Goal: Transaction & Acquisition: Purchase product/service

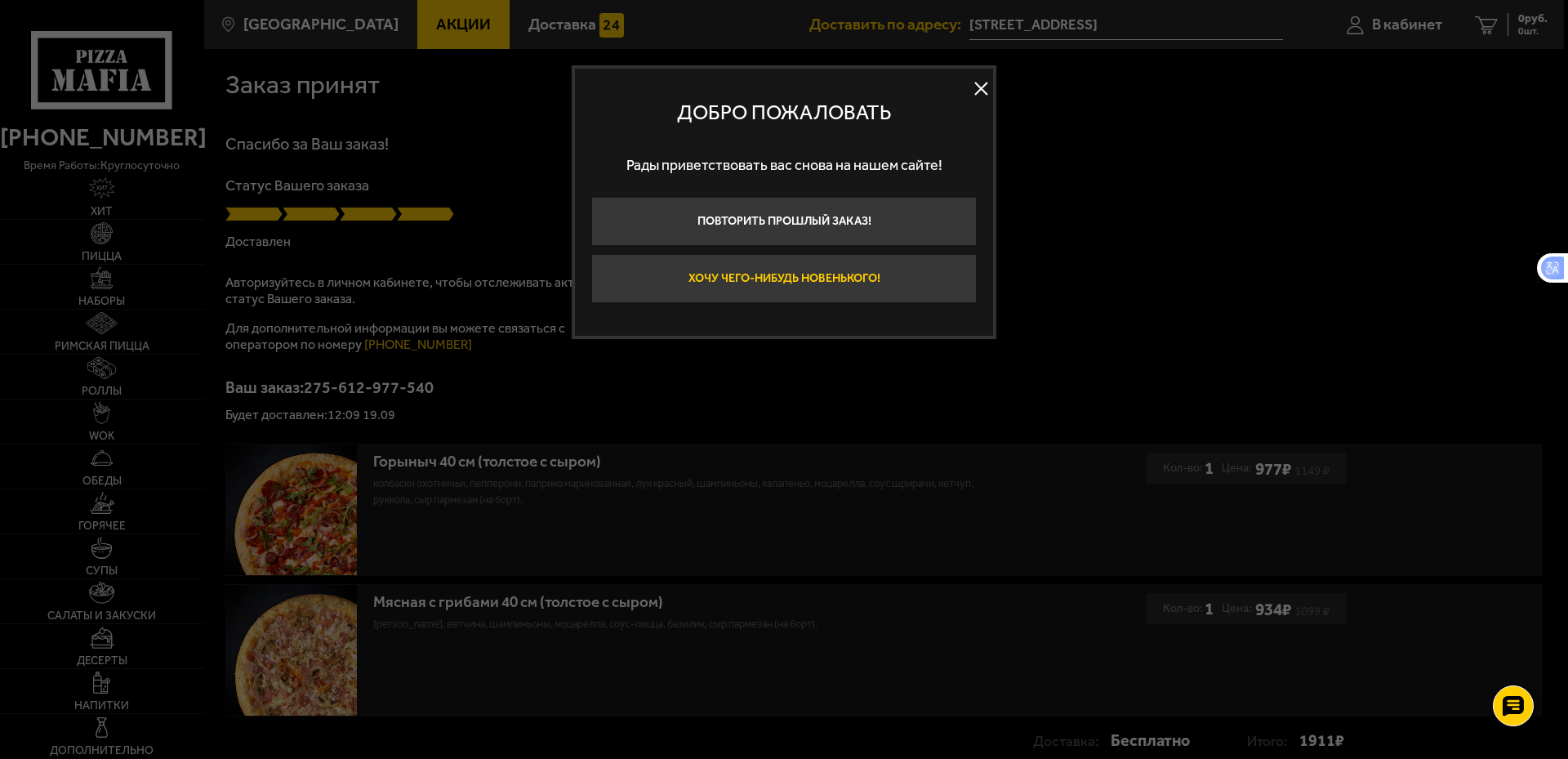
click at [840, 286] on button "Хочу чего-нибудь новенького!" at bounding box center [784, 278] width 386 height 49
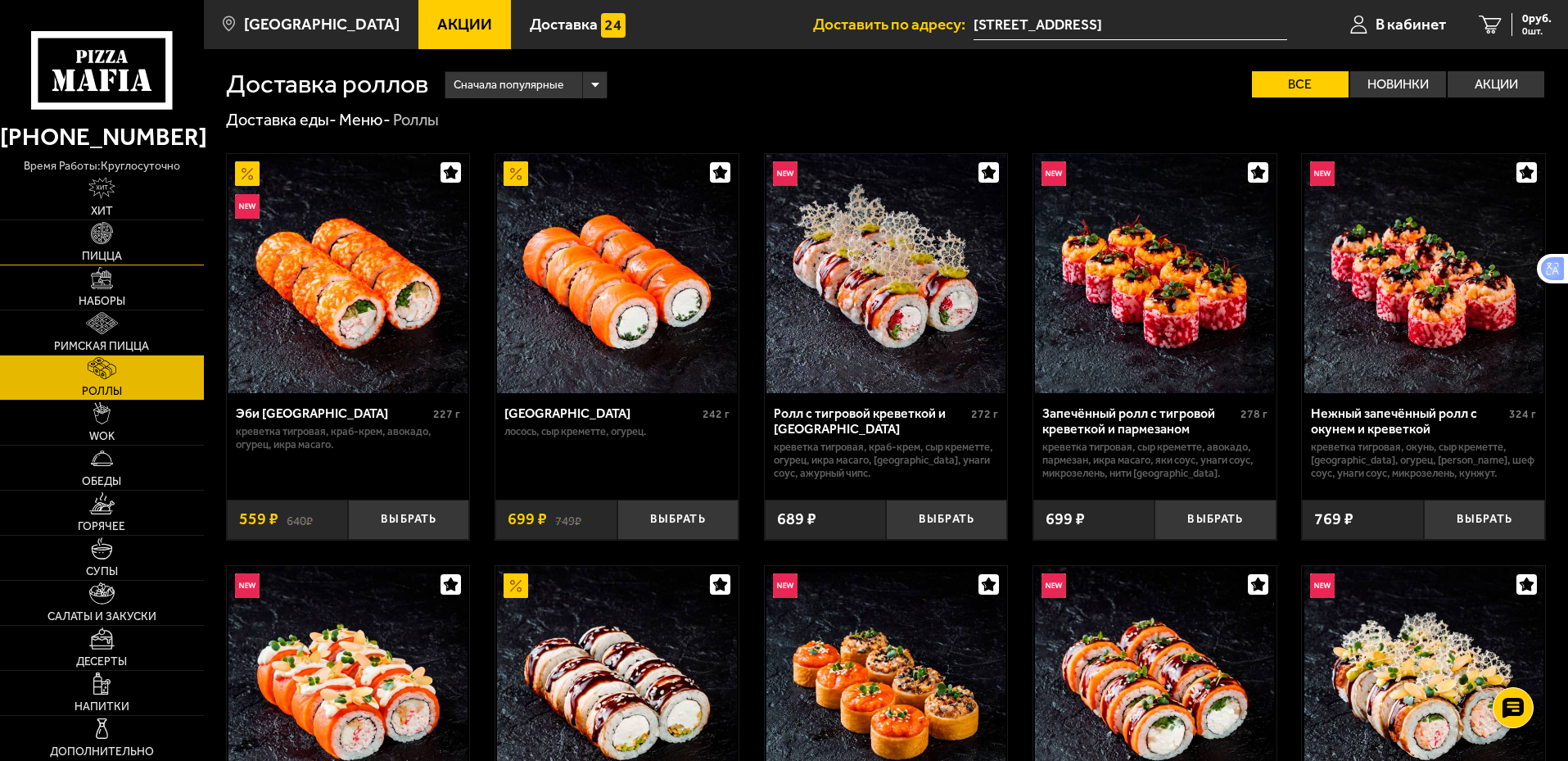
click at [126, 253] on link "Пицца" at bounding box center [101, 242] width 204 height 44
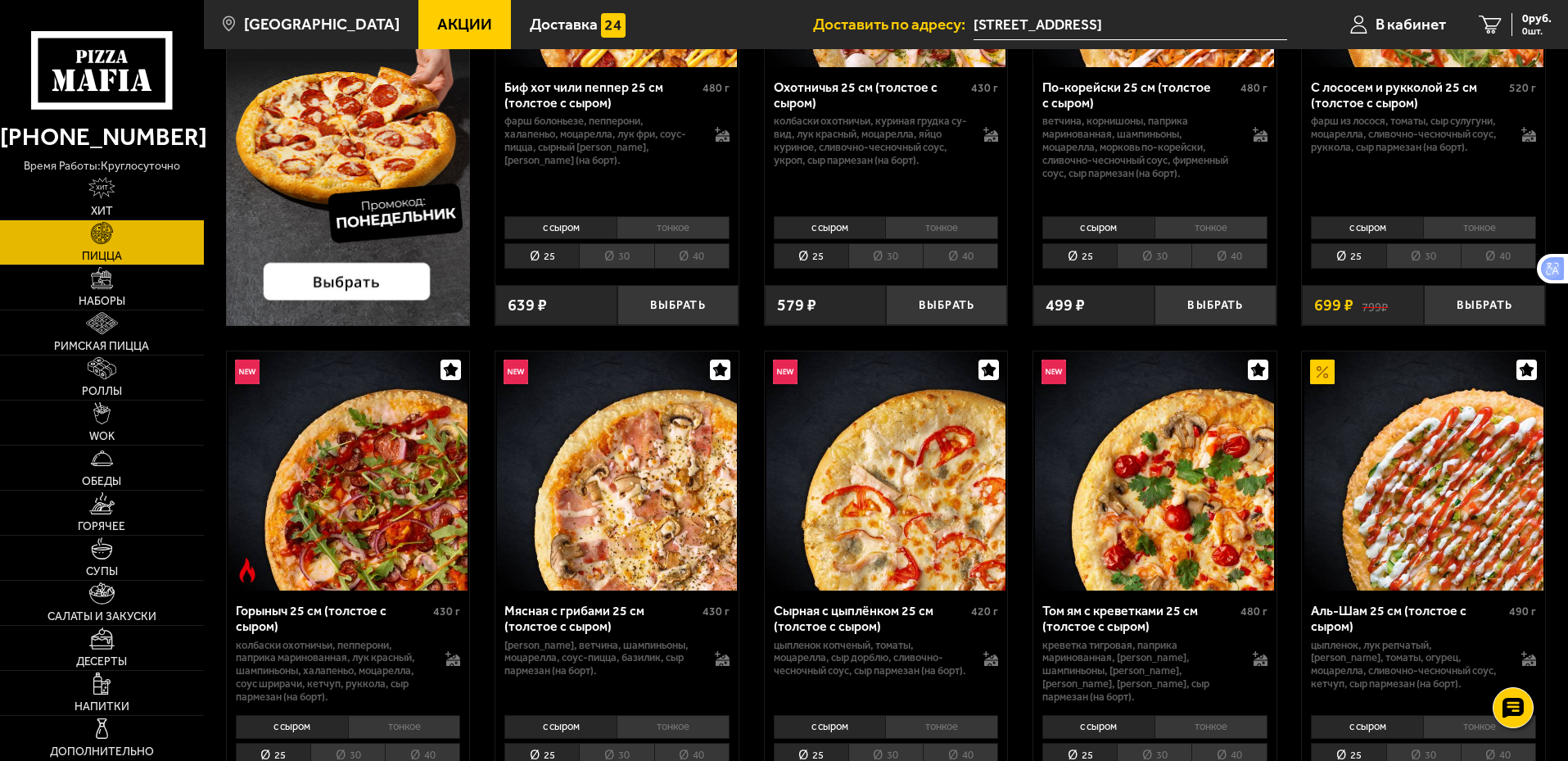
scroll to position [328, 0]
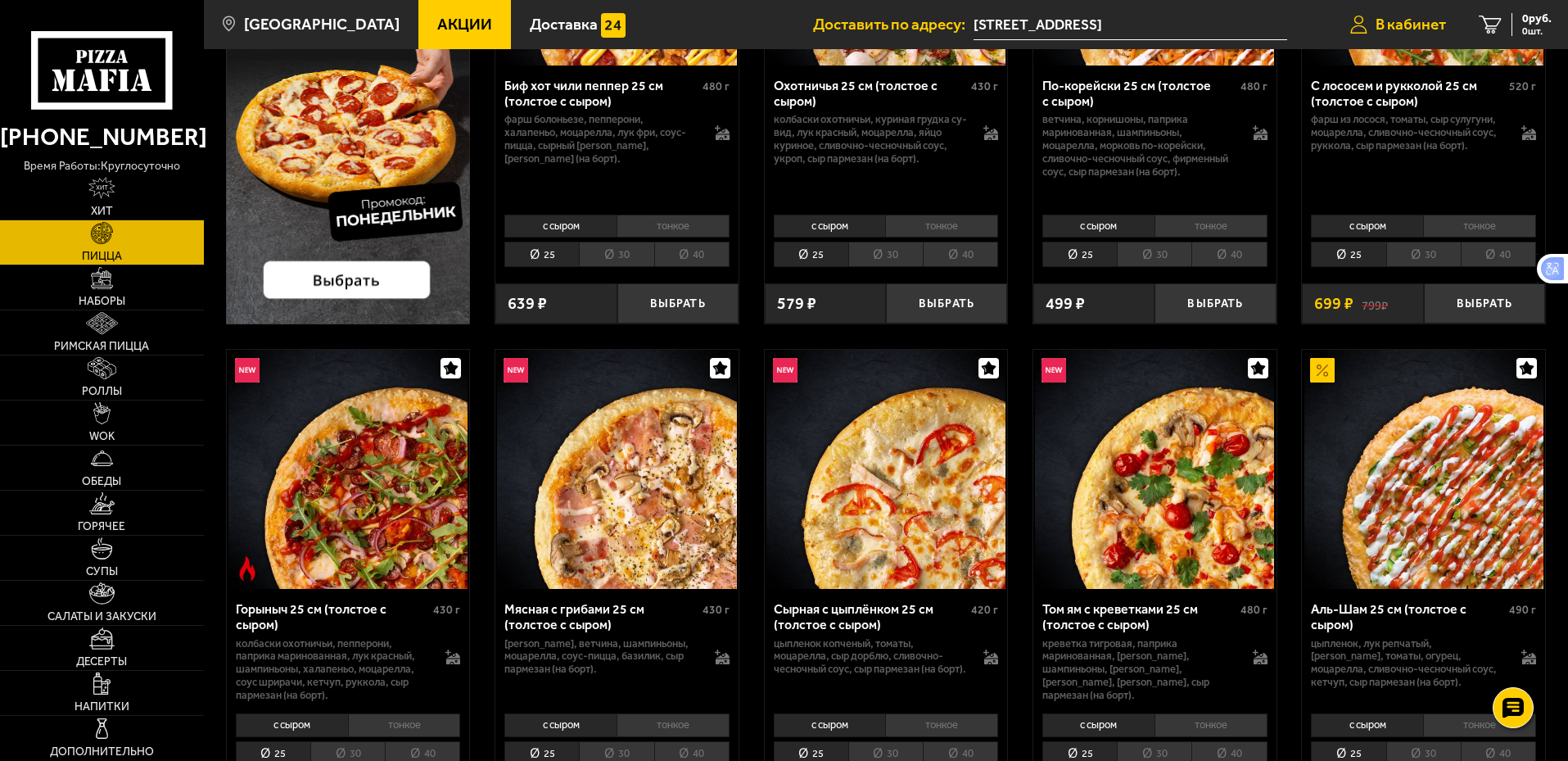
click at [1402, 31] on span "В кабинет" at bounding box center [1411, 24] width 71 height 16
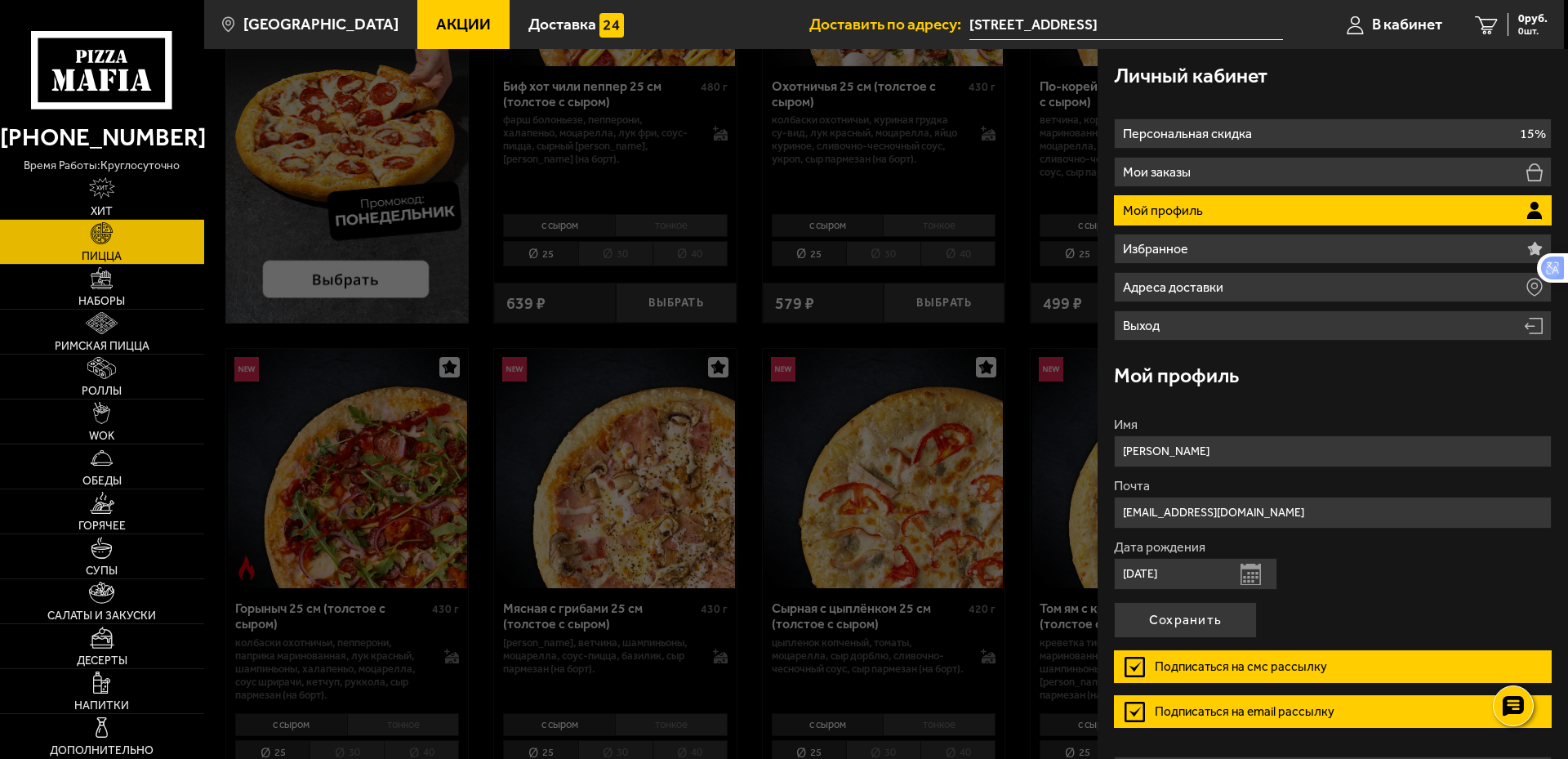
click at [1314, 187] on ul "Персональная скидка 15% Мои заказы Мой профиль Избранное Адреса доставки Выход" at bounding box center [1333, 230] width 438 height 222
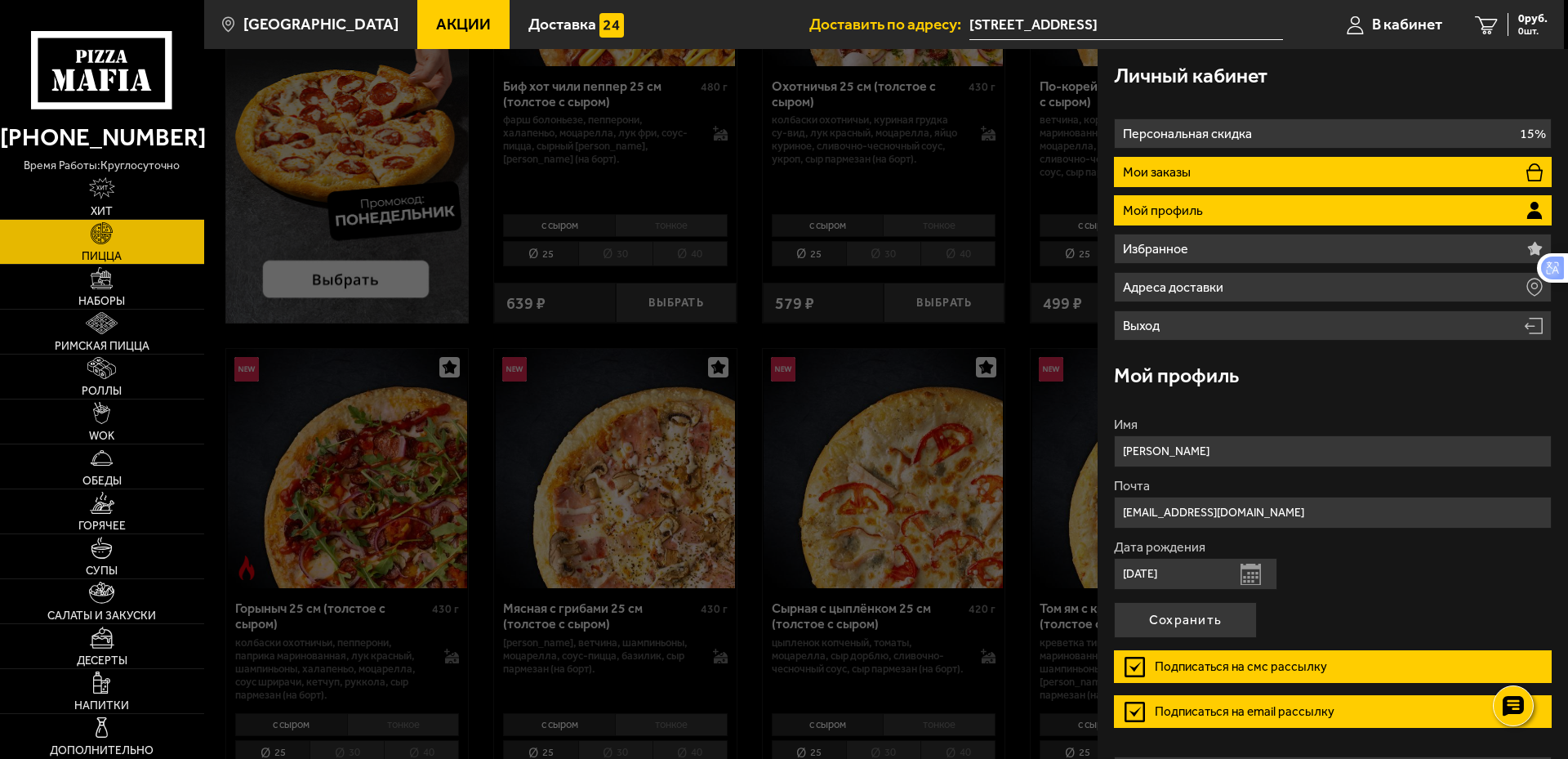
click at [1318, 178] on li "Мои заказы" at bounding box center [1333, 172] width 438 height 30
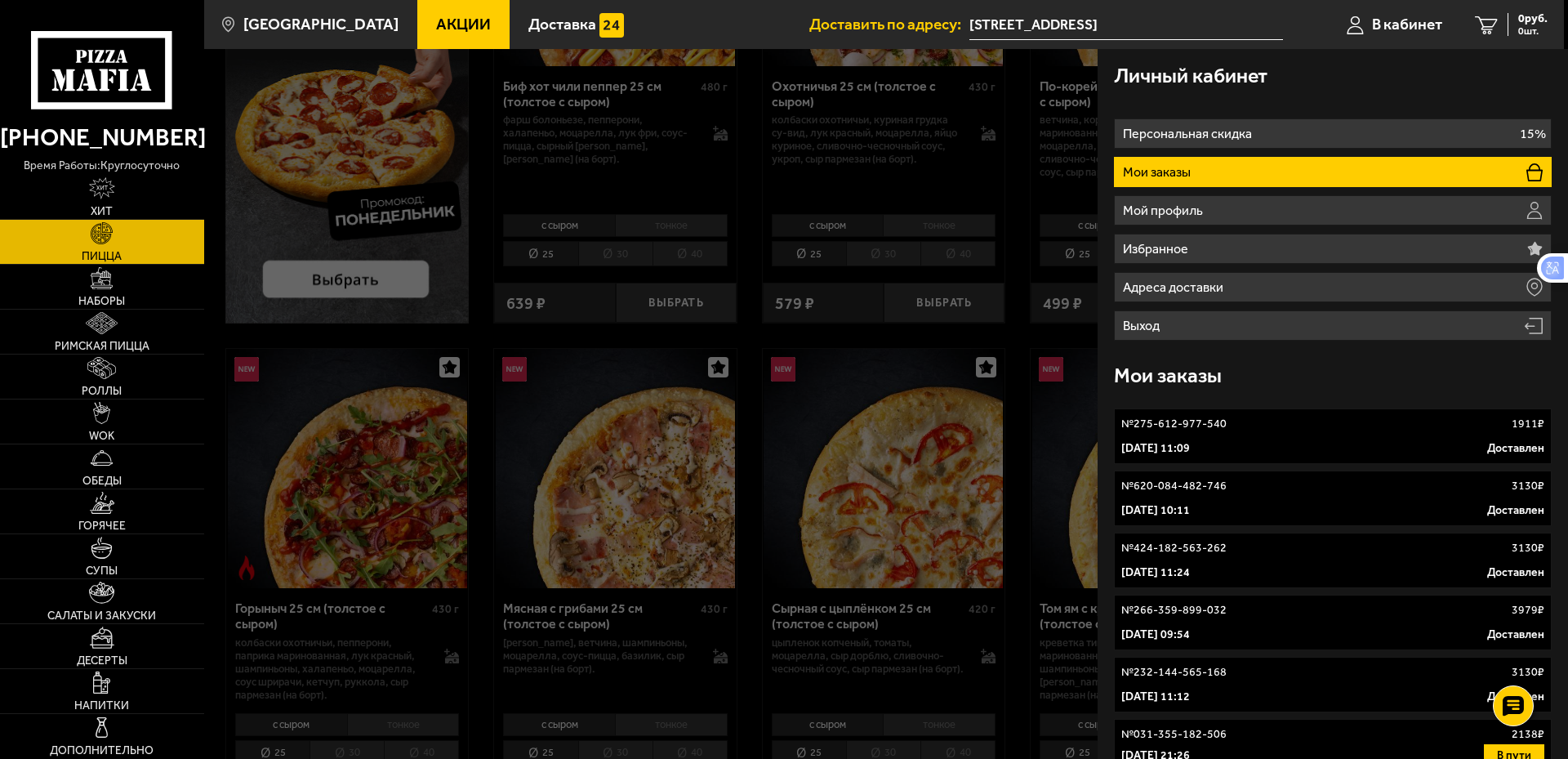
click at [1247, 424] on div "№ 275-612-977-540 1911 ₽" at bounding box center [1333, 424] width 423 height 17
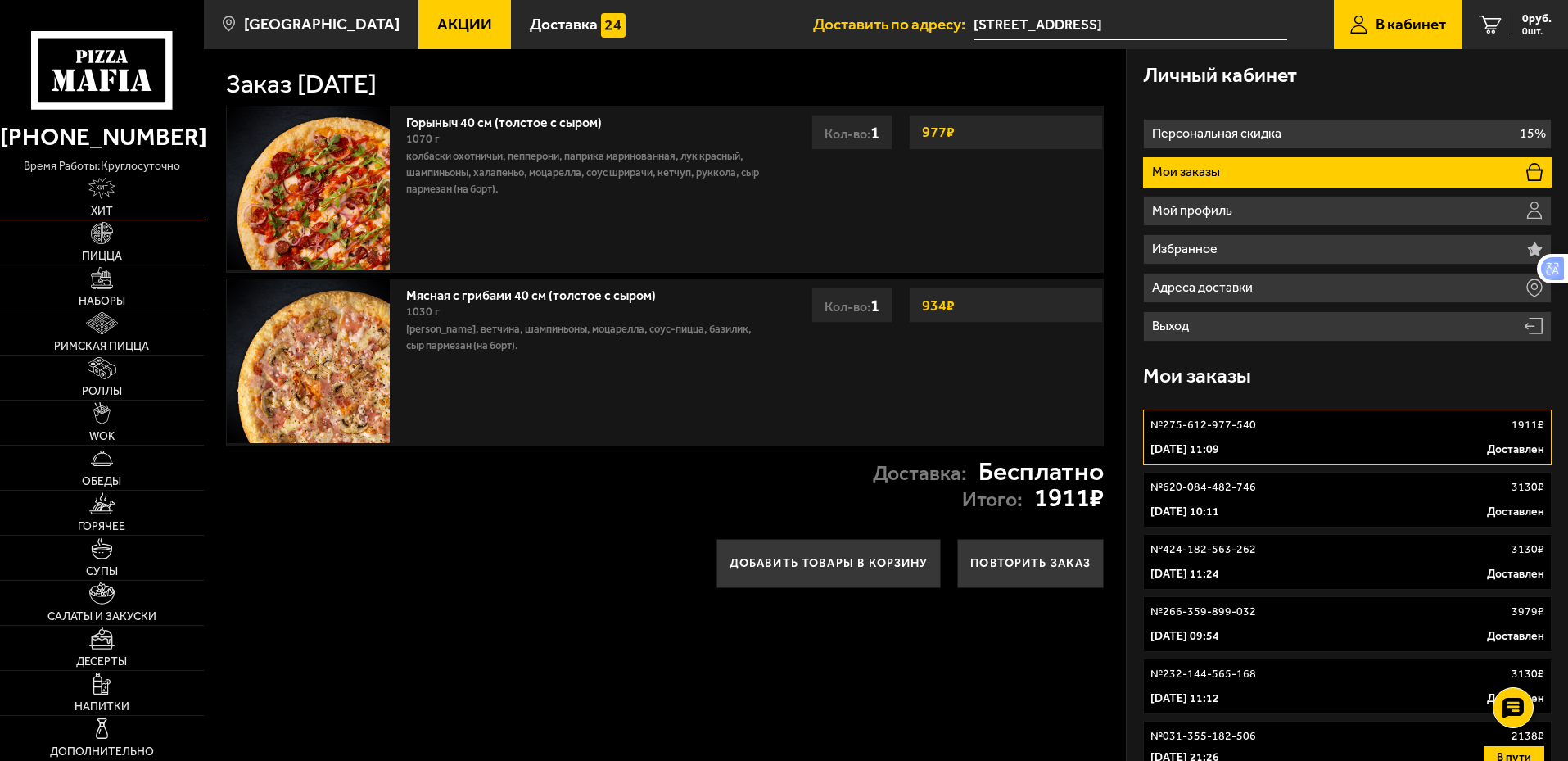
click at [97, 196] on img at bounding box center [101, 188] width 27 height 22
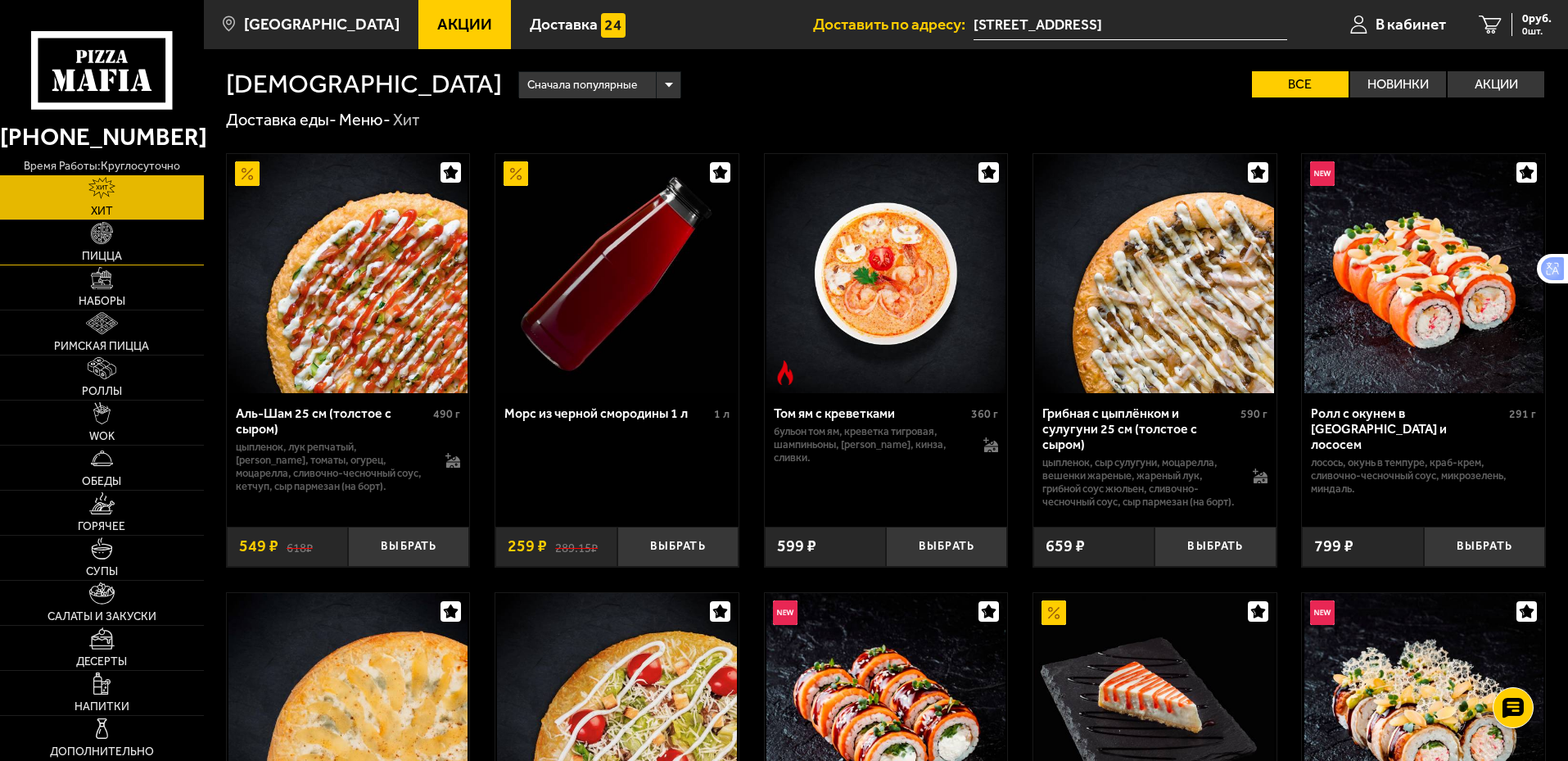
click at [101, 258] on span "Пицца" at bounding box center [101, 256] width 40 height 12
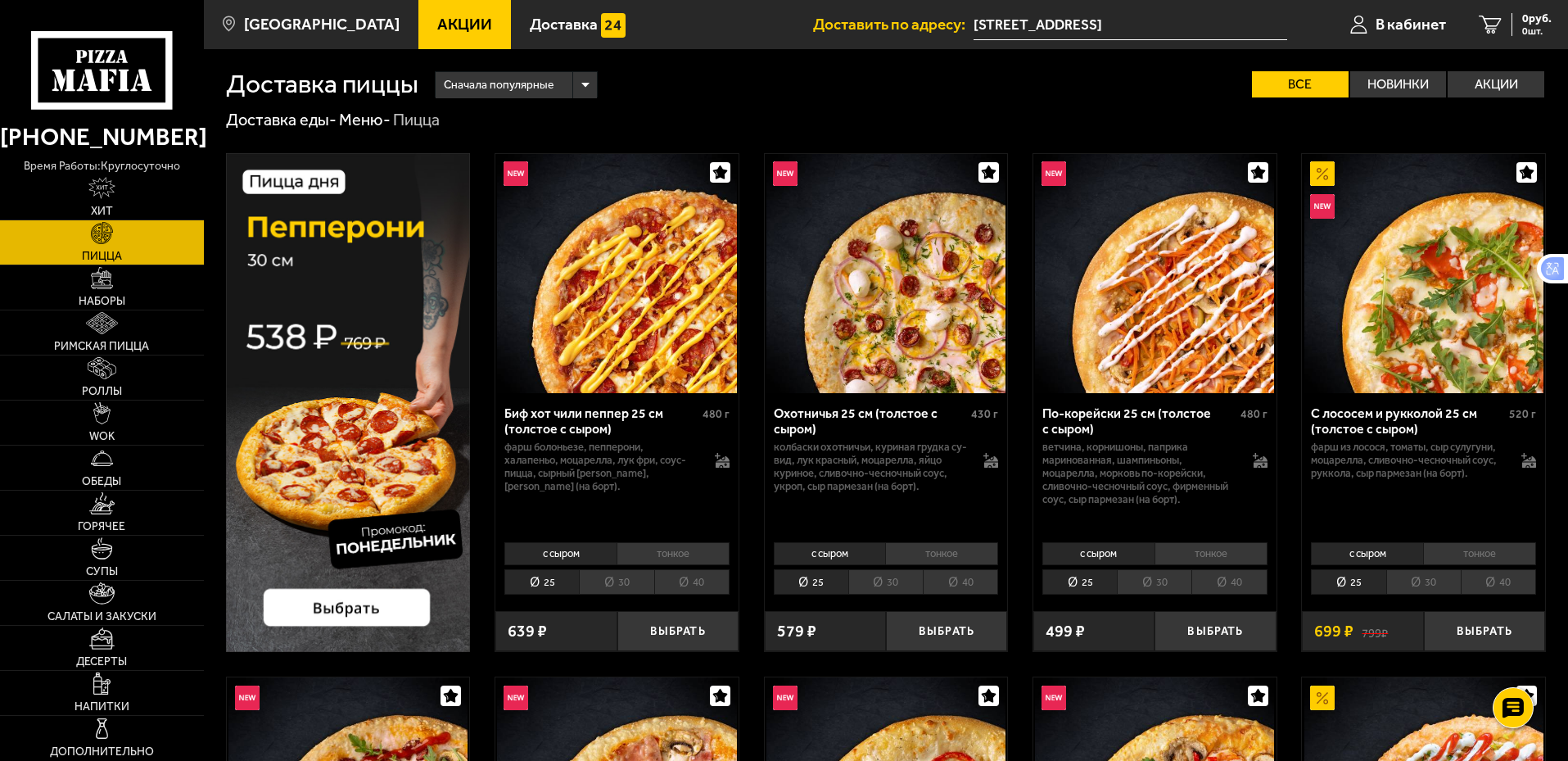
click at [1219, 579] on li "40" at bounding box center [1229, 582] width 76 height 26
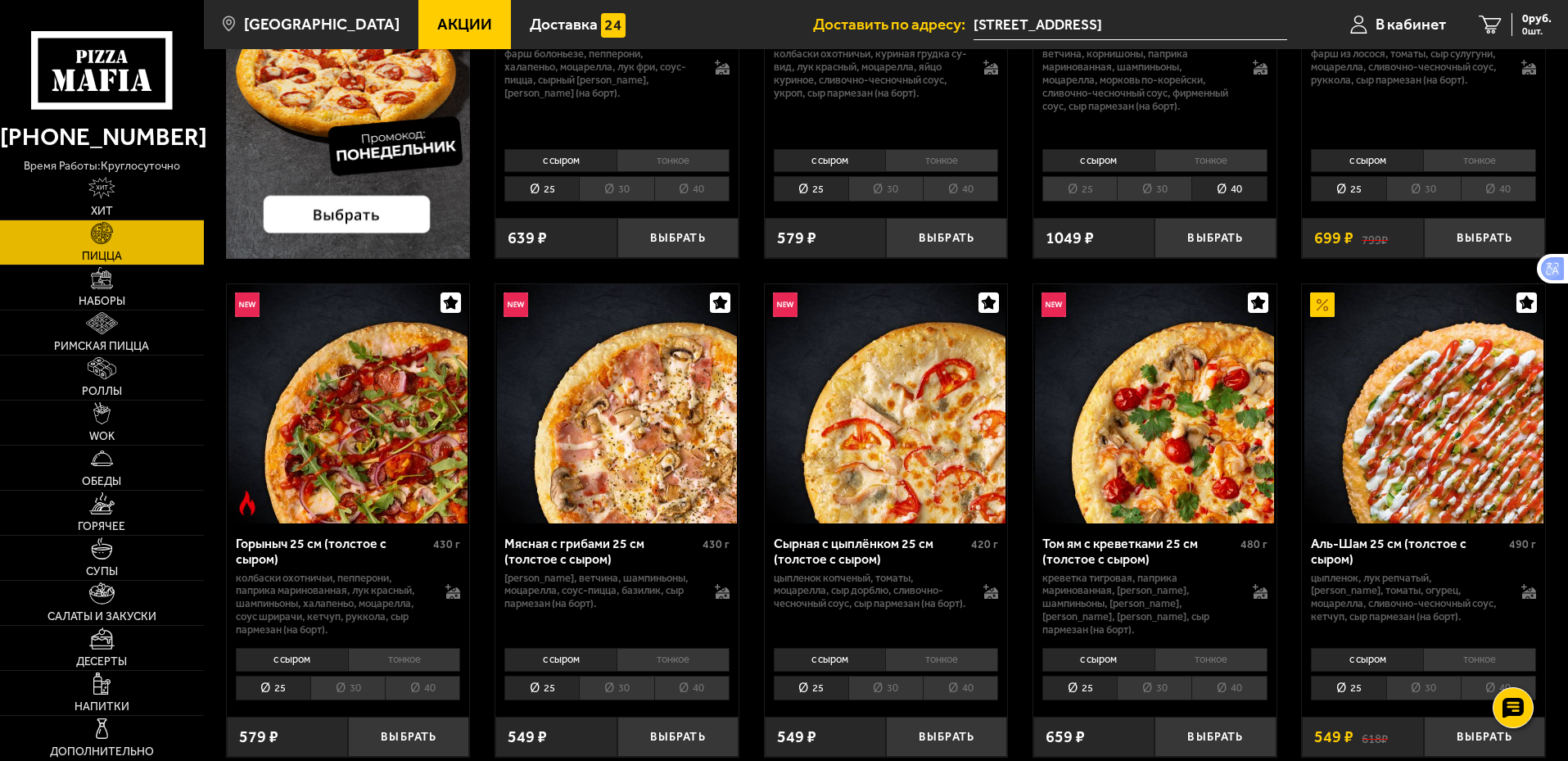
scroll to position [409, 0]
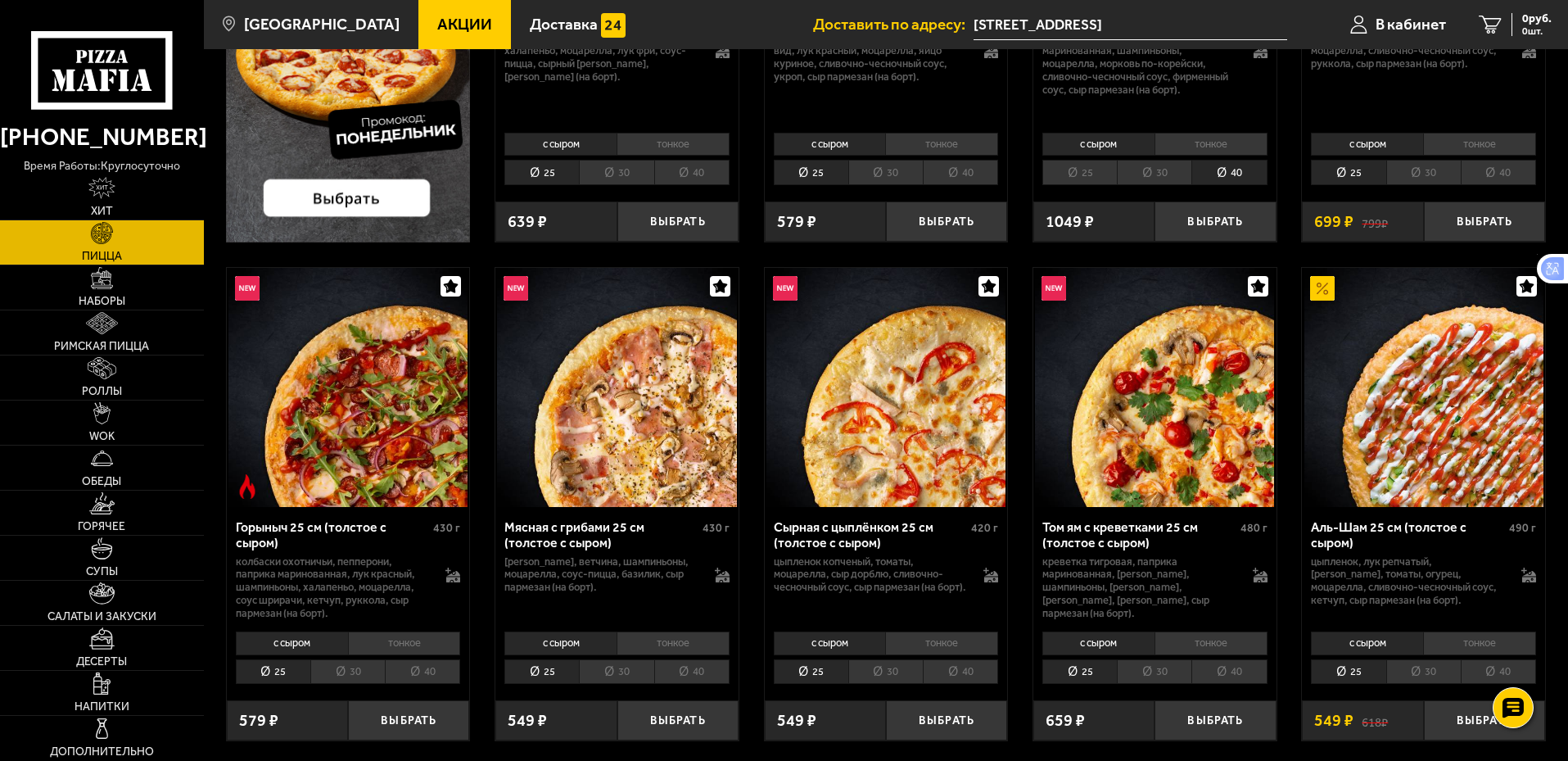
click at [971, 675] on li "40" at bounding box center [960, 672] width 76 height 26
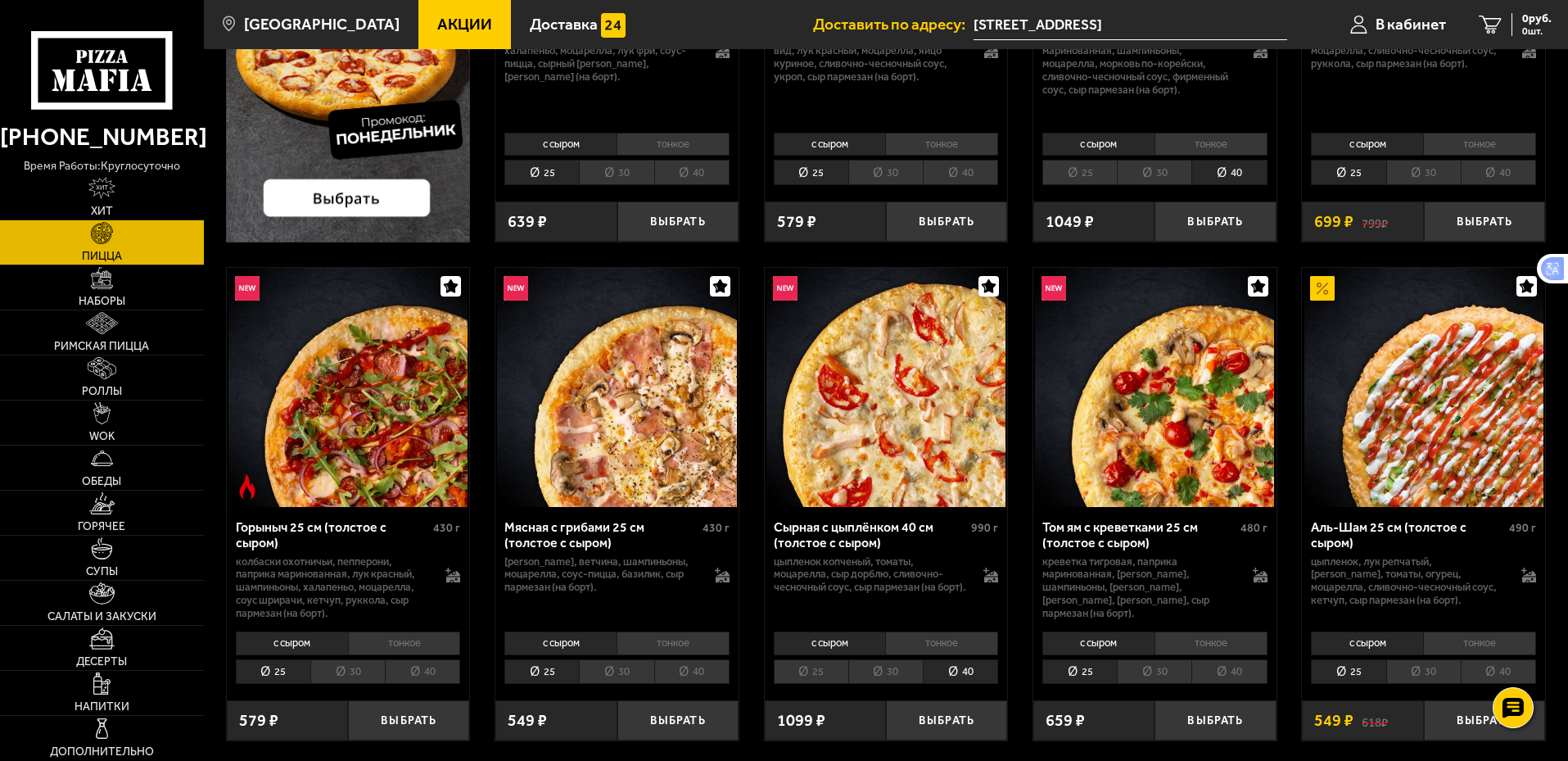
click at [884, 324] on img at bounding box center [886, 388] width 239 height 240
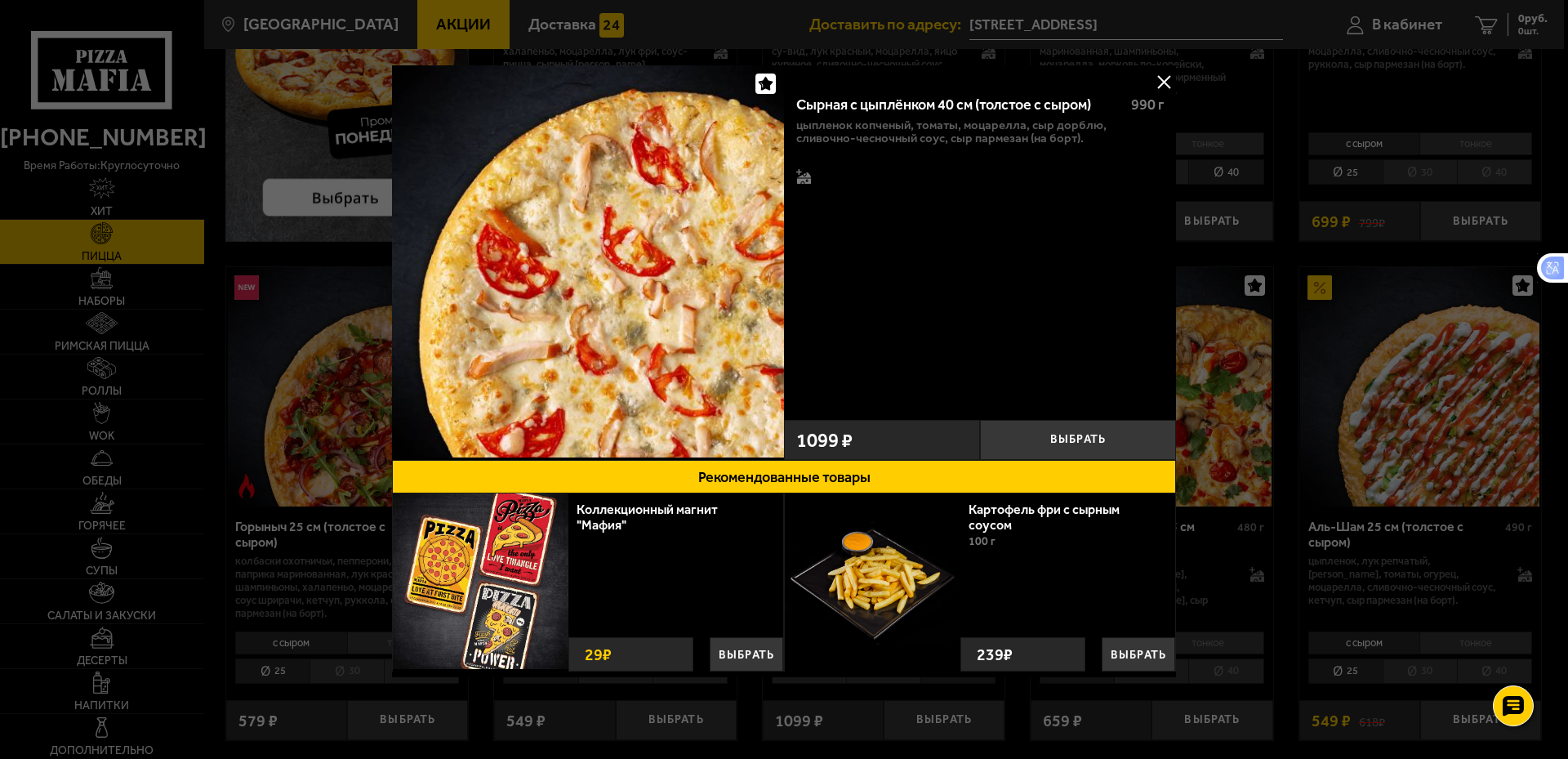
click at [1160, 80] on button at bounding box center [1164, 82] width 25 height 25
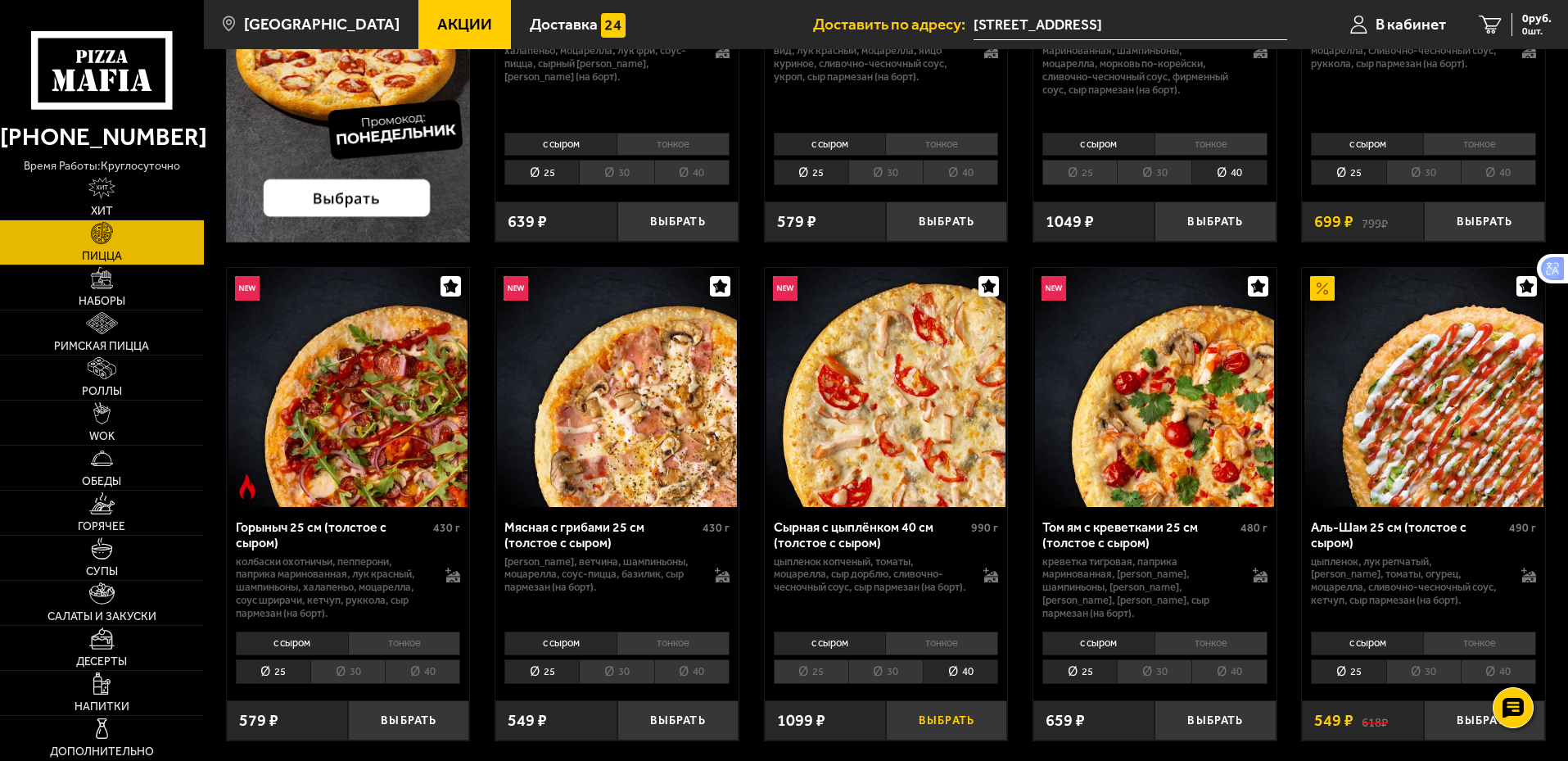
click at [950, 726] on button "Выбрать" at bounding box center [947, 720] width 121 height 40
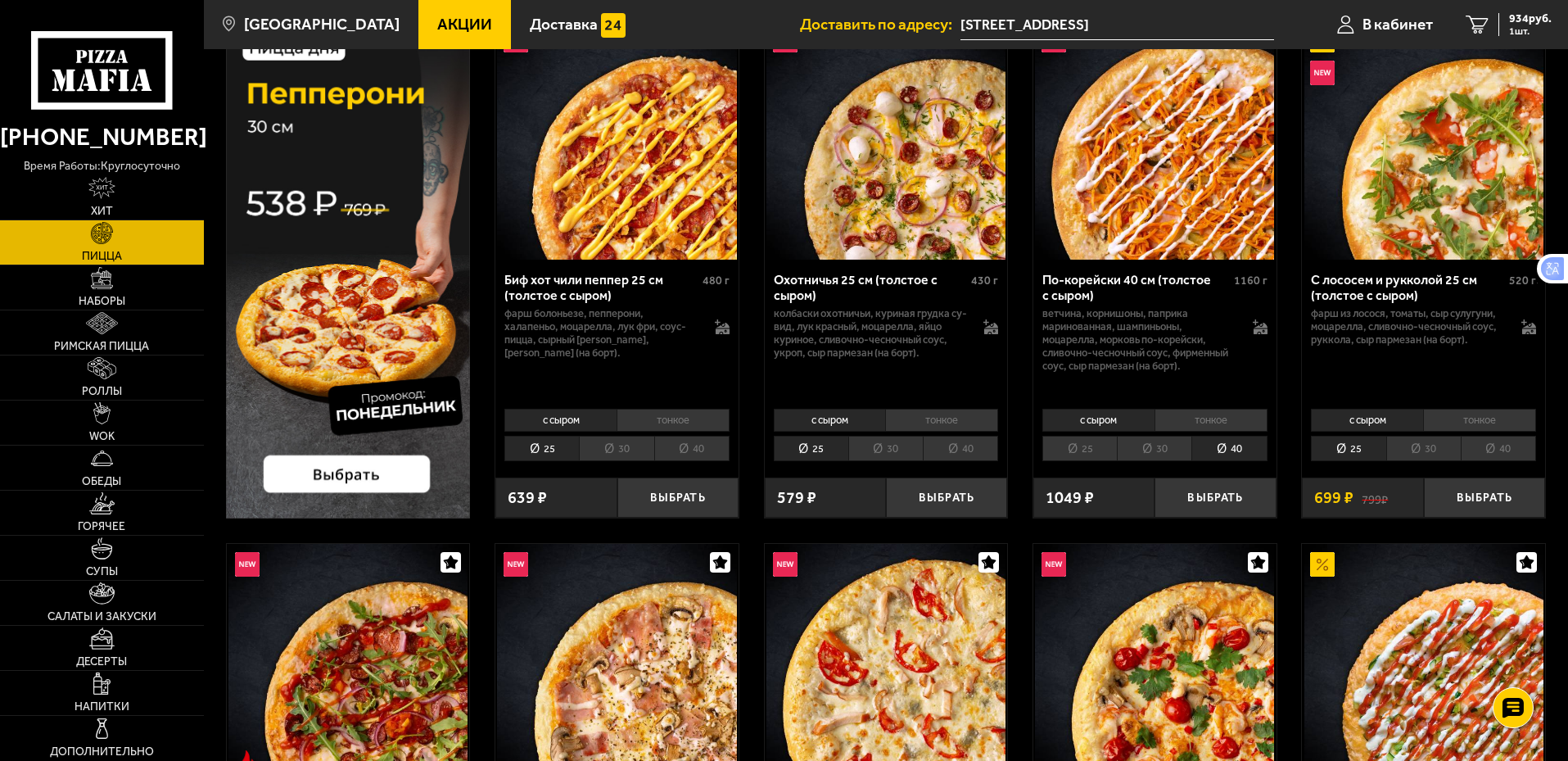
scroll to position [82, 0]
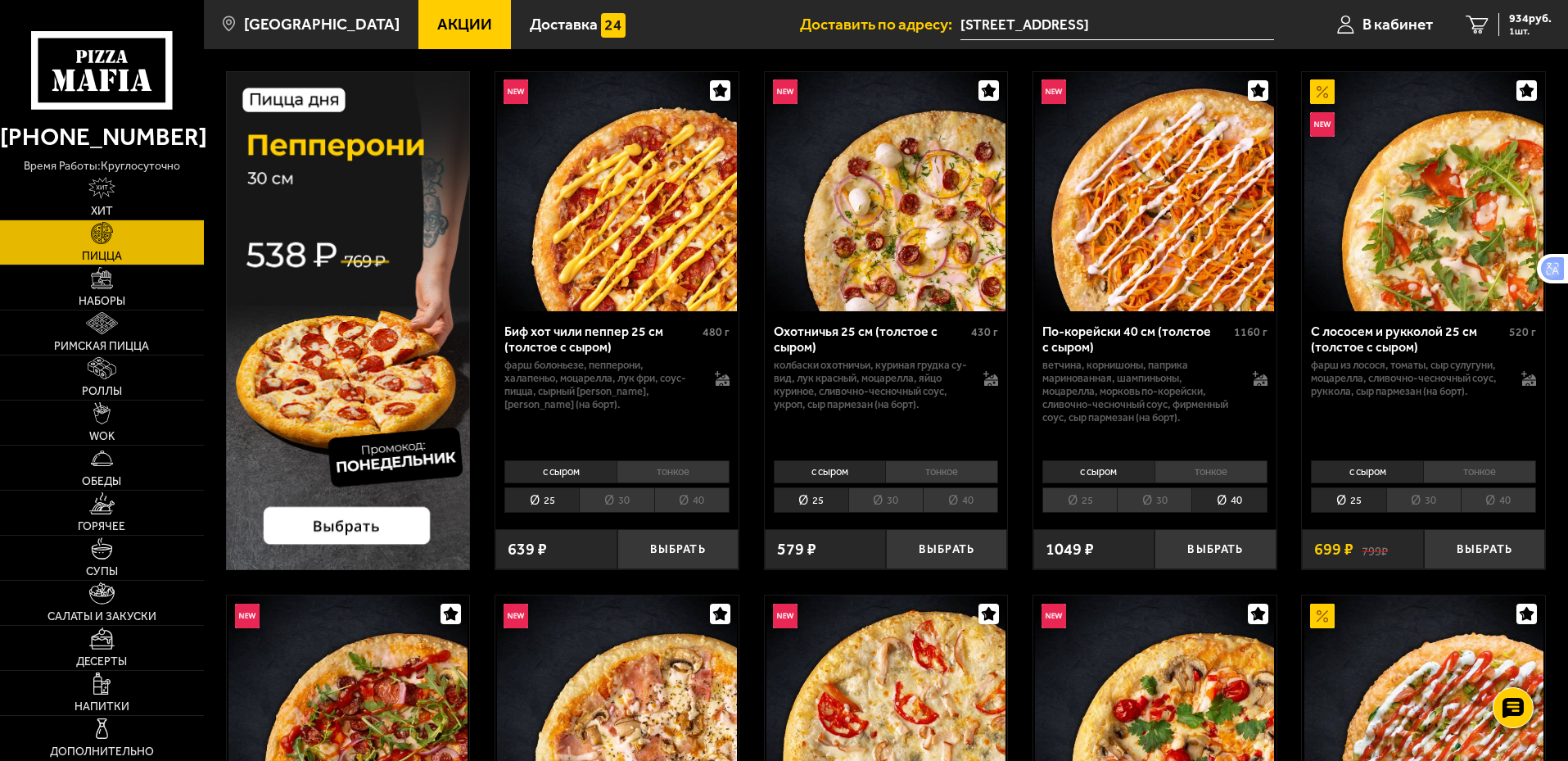
click at [1241, 501] on li "40" at bounding box center [1229, 500] width 76 height 26
click at [1222, 544] on button "Выбрать" at bounding box center [1215, 549] width 121 height 40
click at [964, 503] on li "40" at bounding box center [960, 500] width 76 height 26
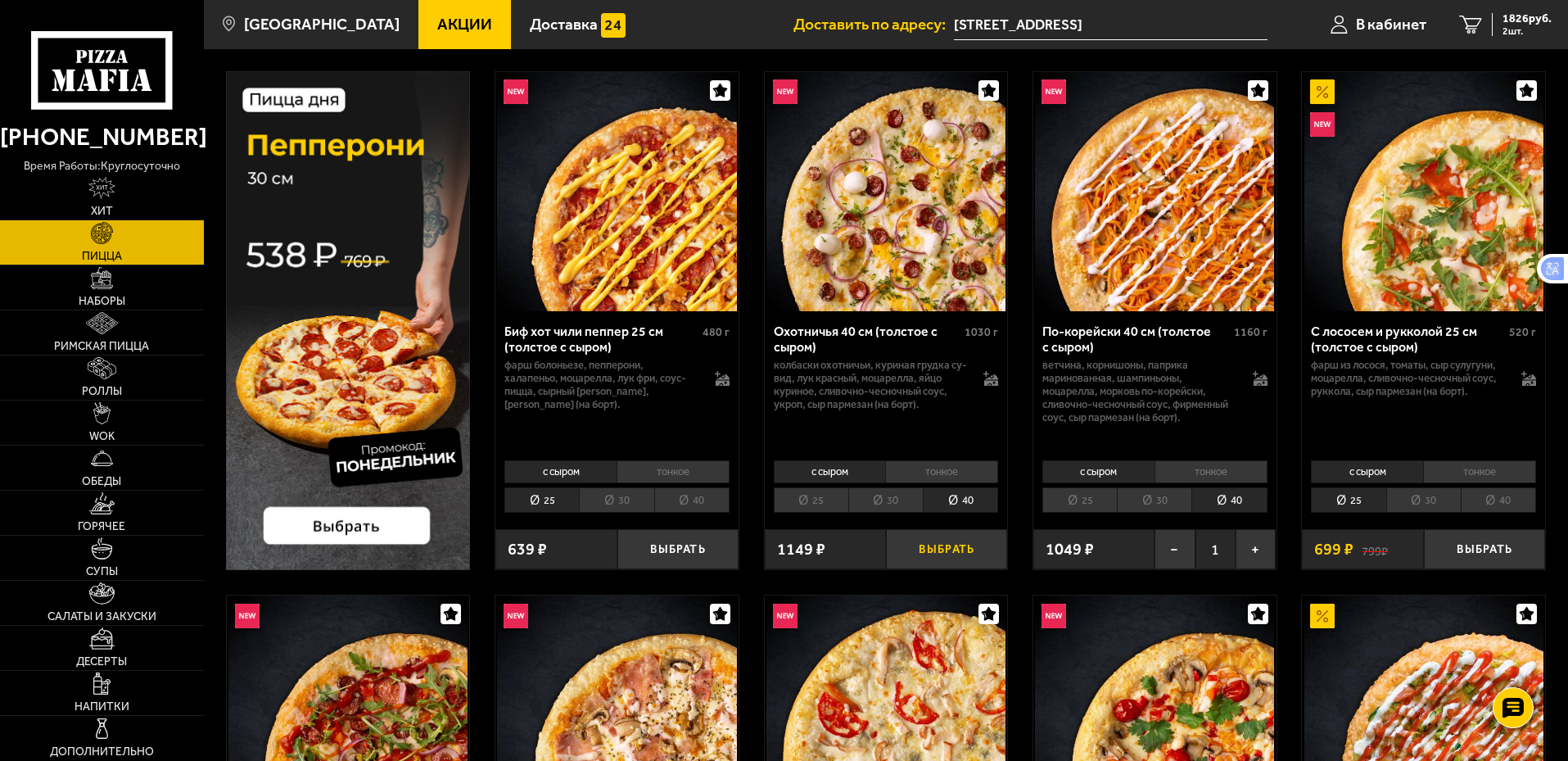
click at [957, 556] on button "Выбрать" at bounding box center [947, 549] width 121 height 40
click at [1169, 553] on button "−" at bounding box center [1175, 549] width 40 height 40
click at [1526, 26] on div "1911 руб. 2 шт." at bounding box center [1522, 25] width 60 height 23
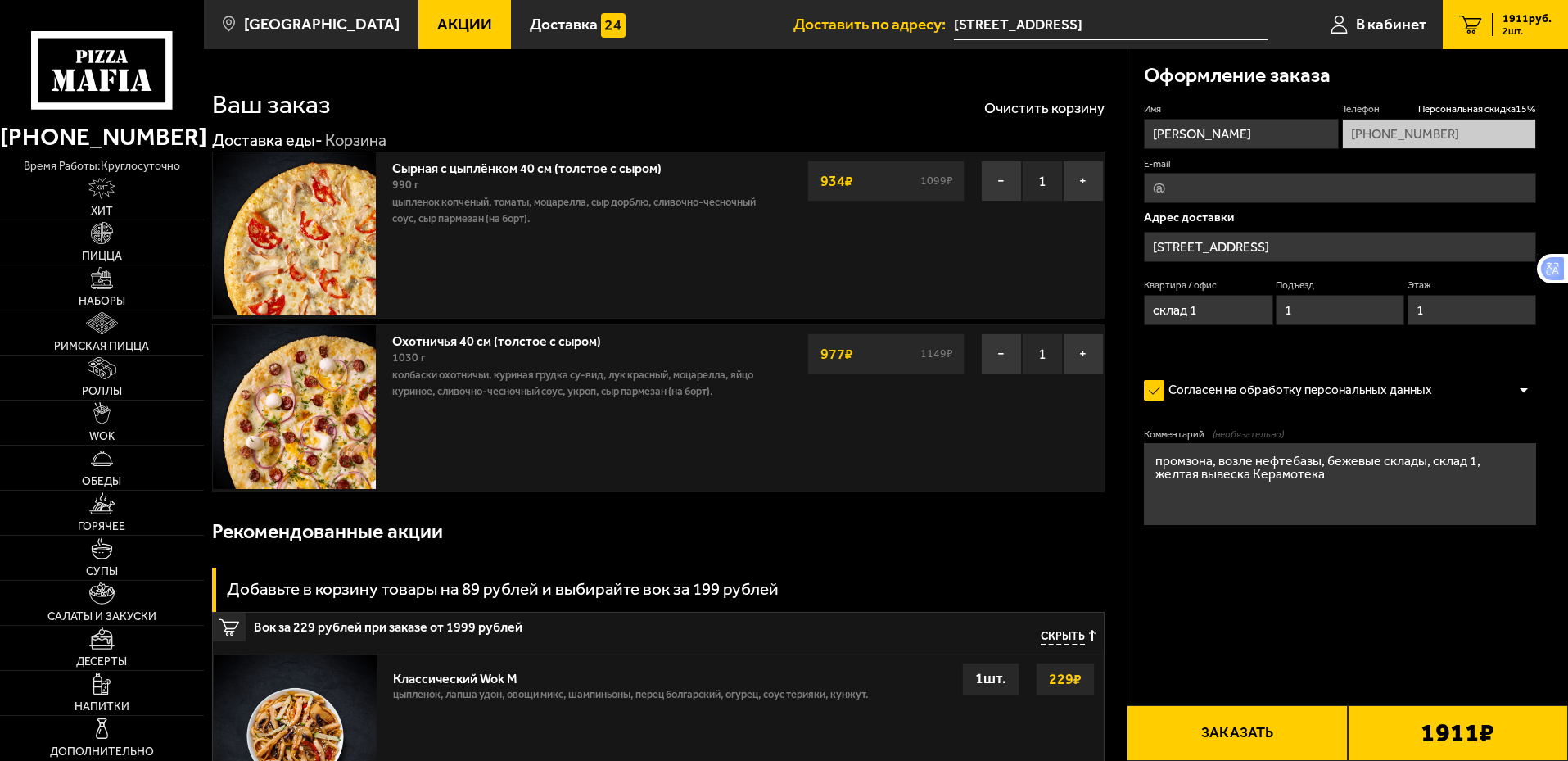
type input "Пискарёвский проспект, 125АР"
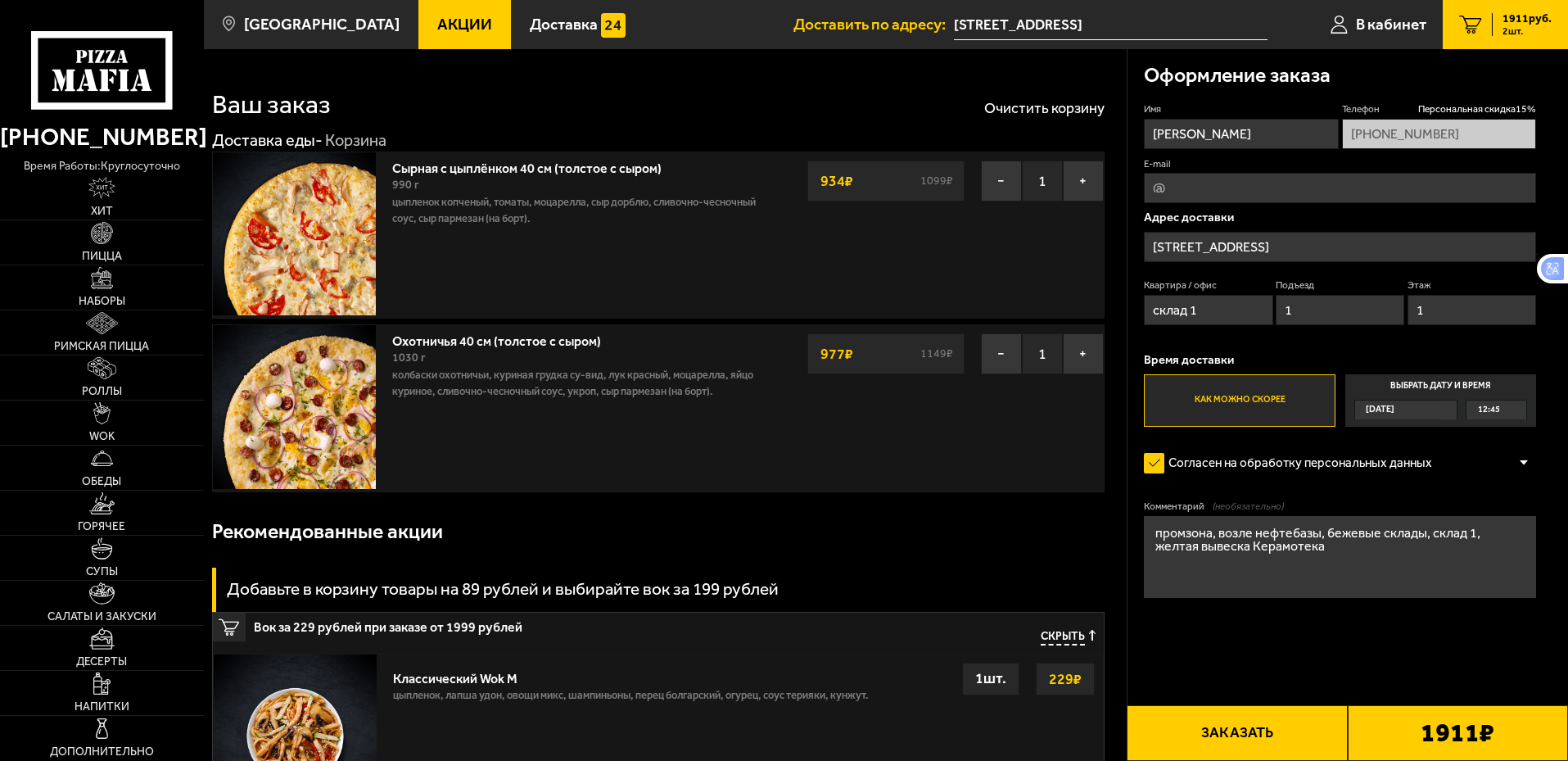
click at [1245, 729] on button "Заказать" at bounding box center [1236, 733] width 220 height 56
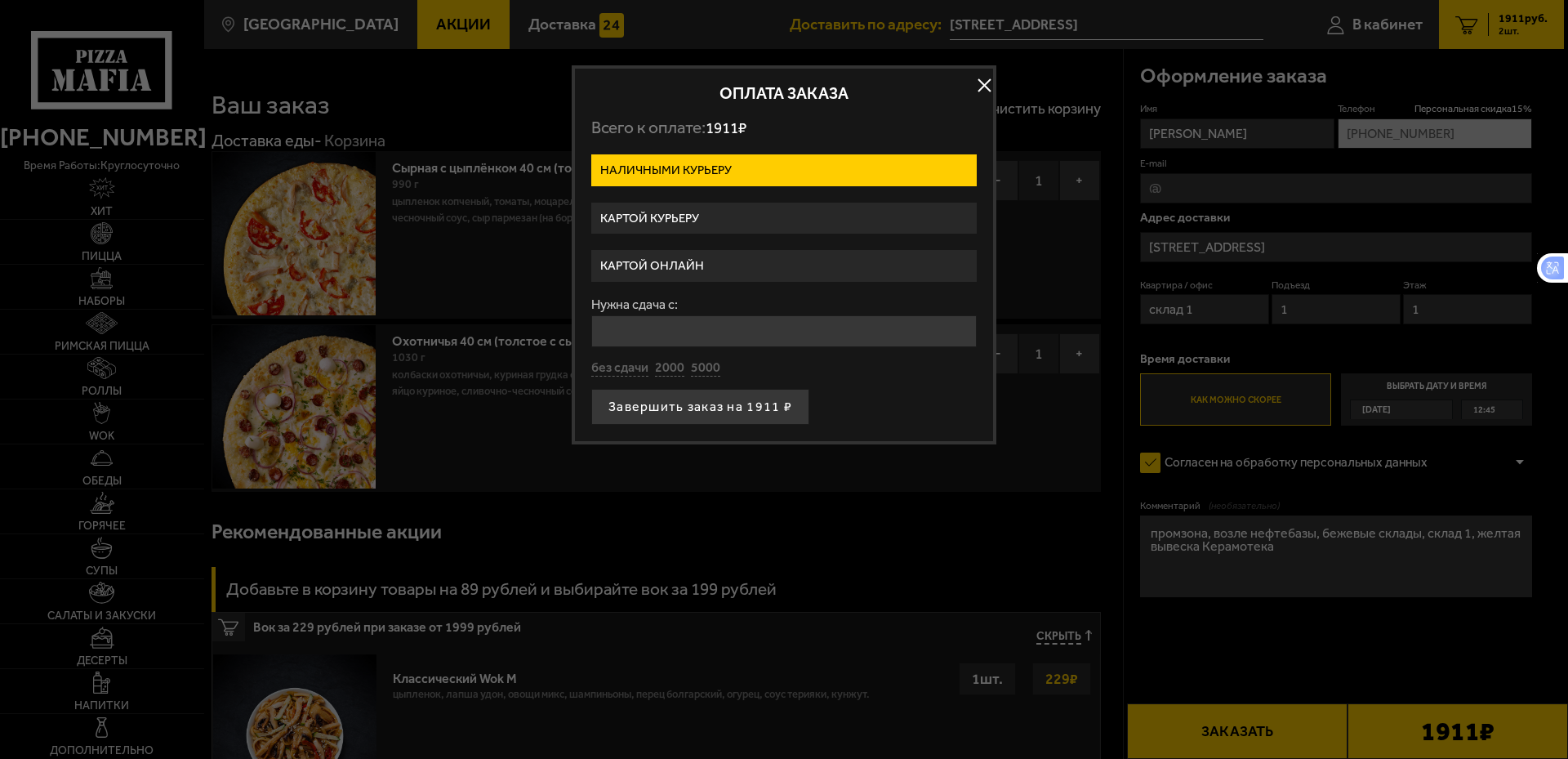
click at [638, 220] on label "Картой курьеру" at bounding box center [784, 218] width 386 height 32
click at [0, 0] on input "Картой курьеру" at bounding box center [0, 0] width 0 height 0
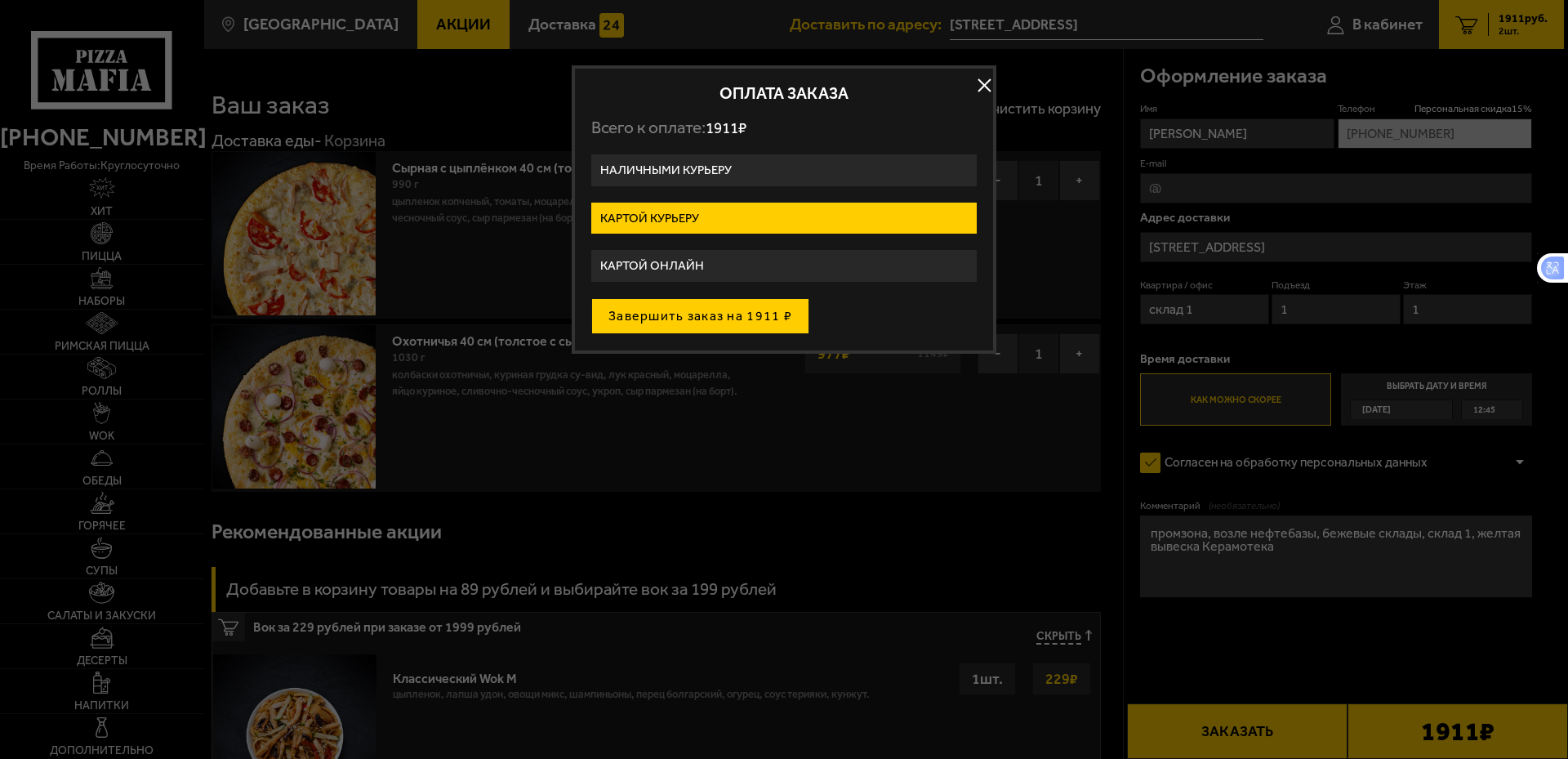
click at [730, 314] on button "Завершить заказ на 1911 ₽" at bounding box center [700, 316] width 218 height 36
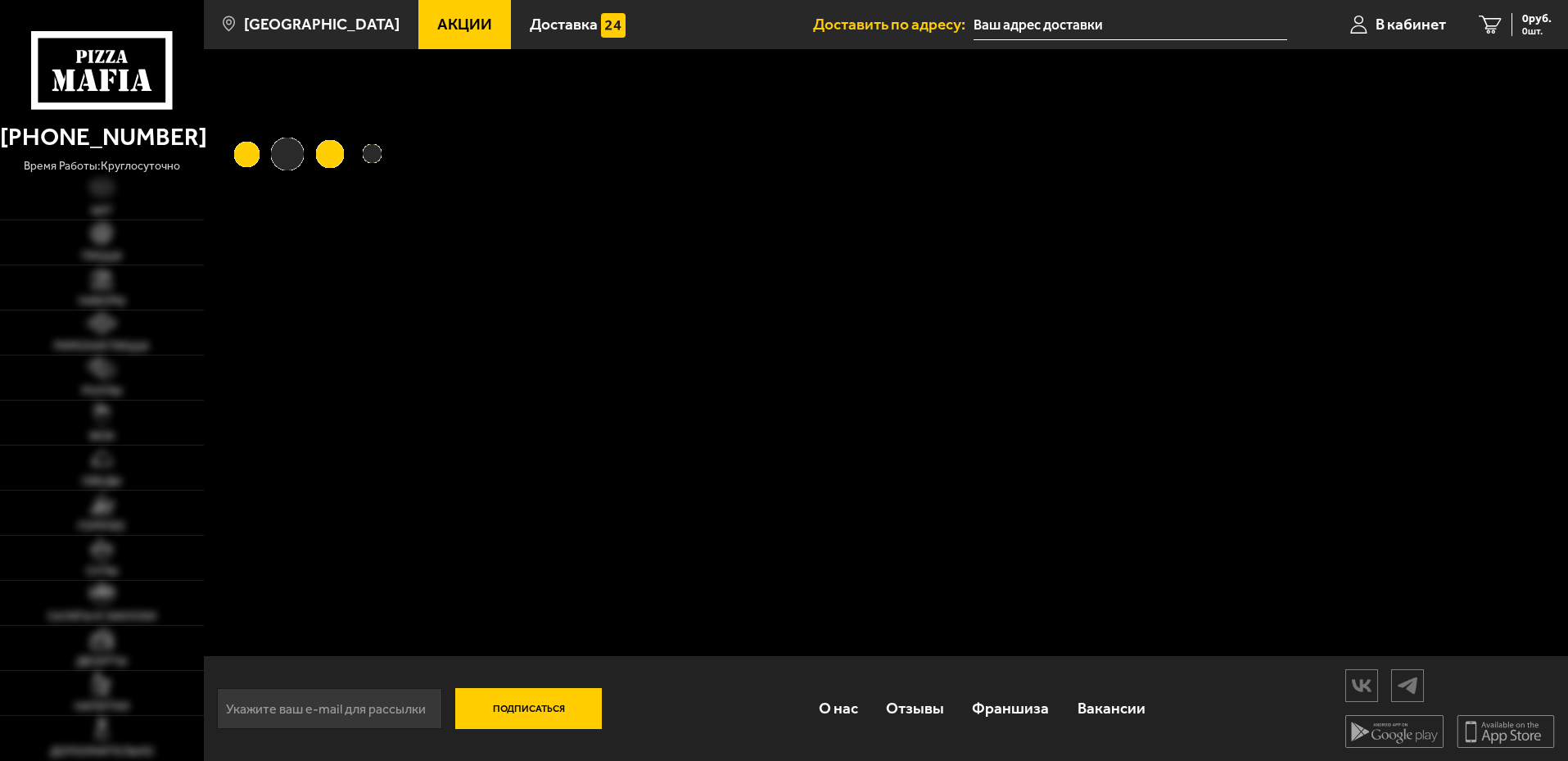
type input "[STREET_ADDRESS]"
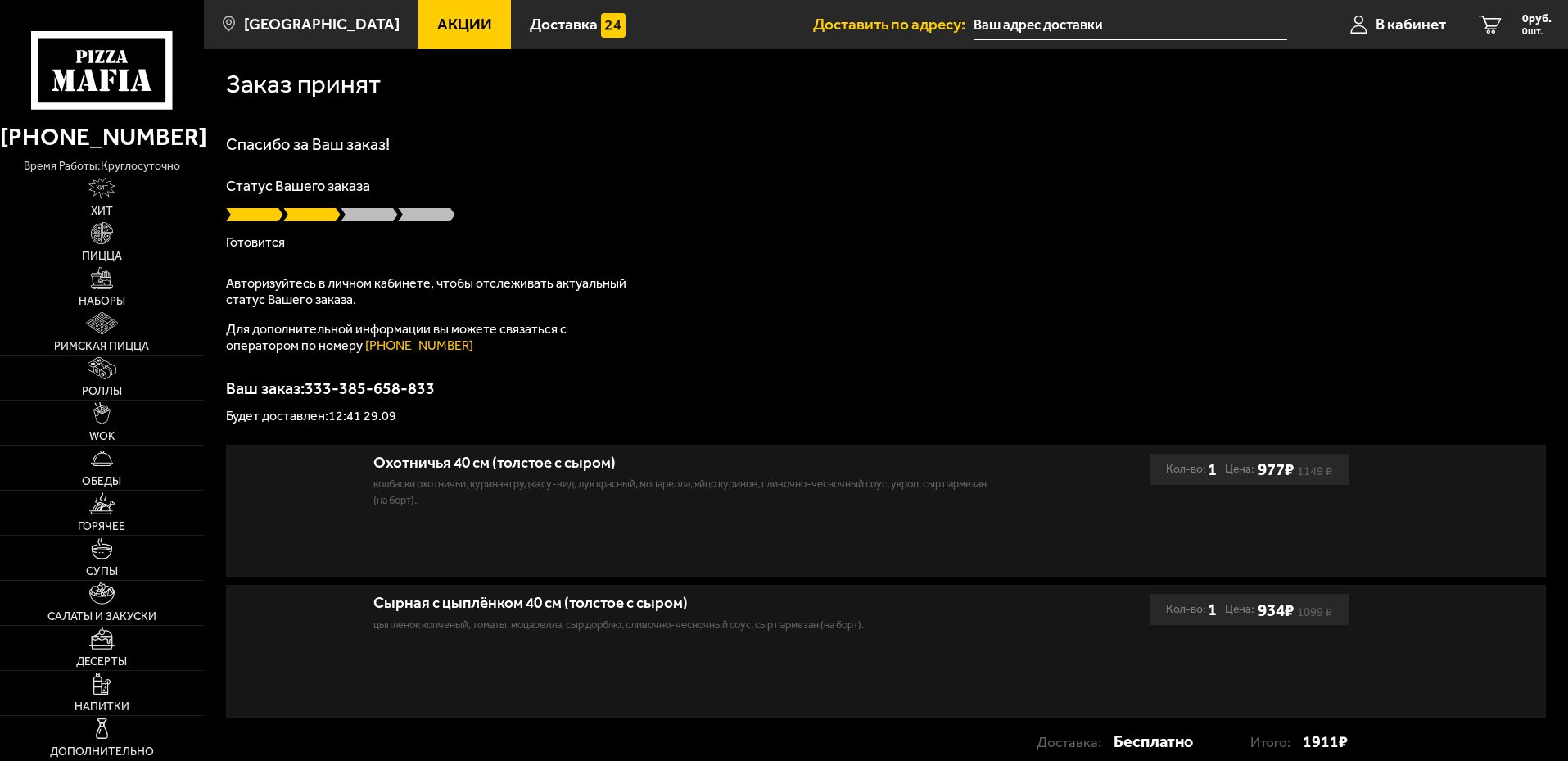
type input "[STREET_ADDRESS]"
